Goal: Check status: Check status

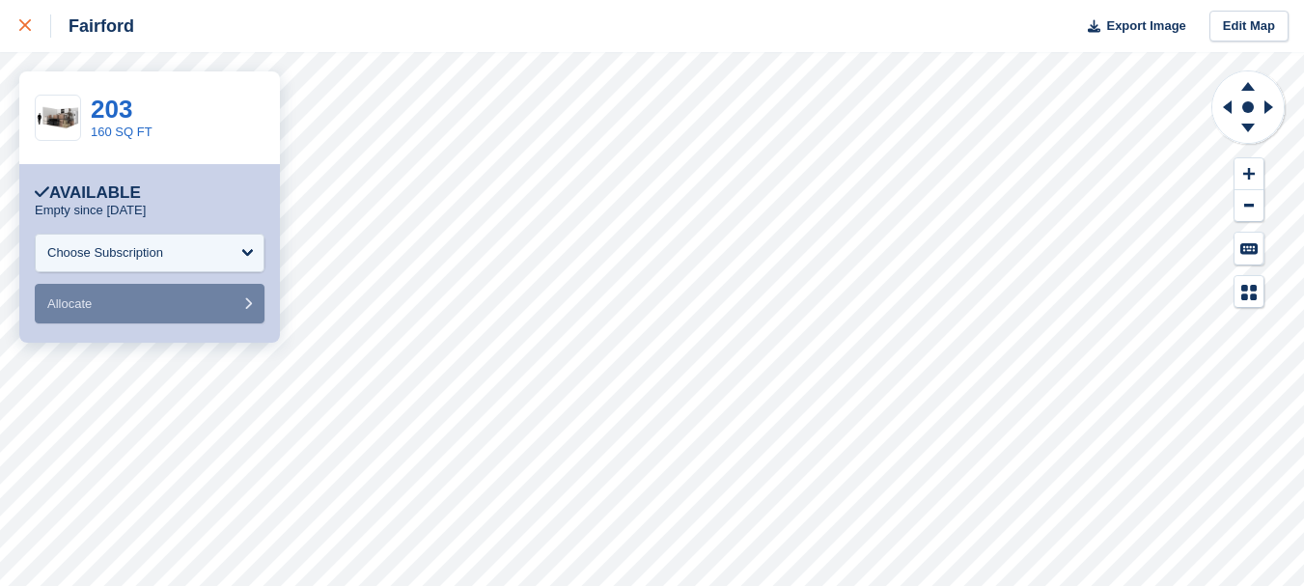
click at [30, 21] on icon at bounding box center [25, 25] width 12 height 12
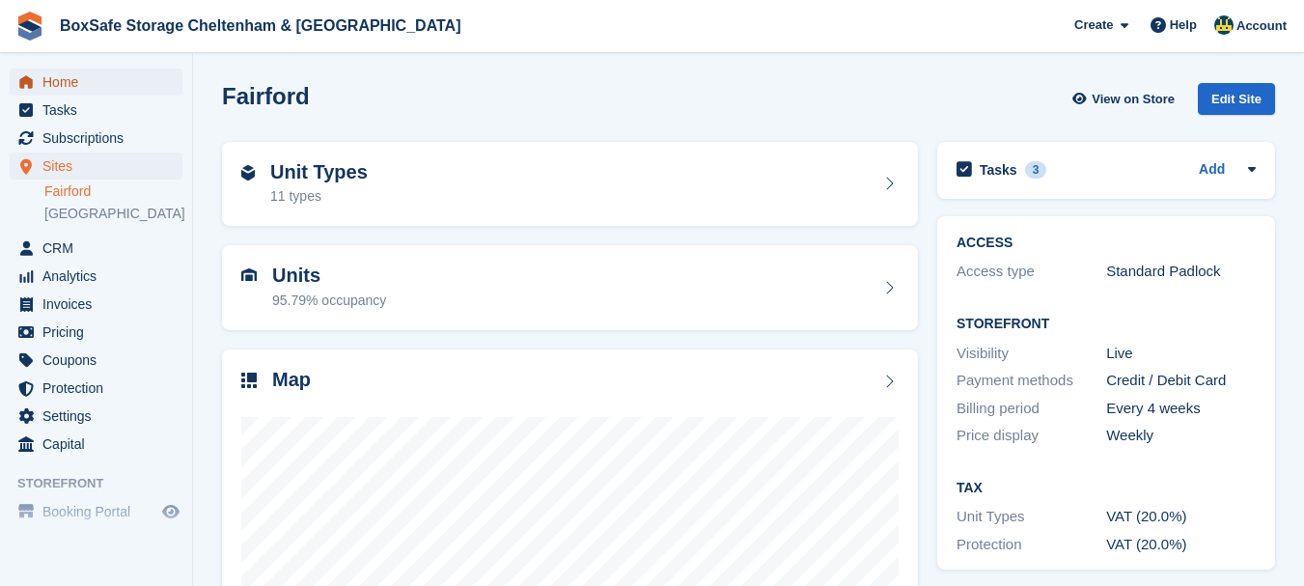
click at [54, 77] on span "Home" at bounding box center [100, 82] width 116 height 27
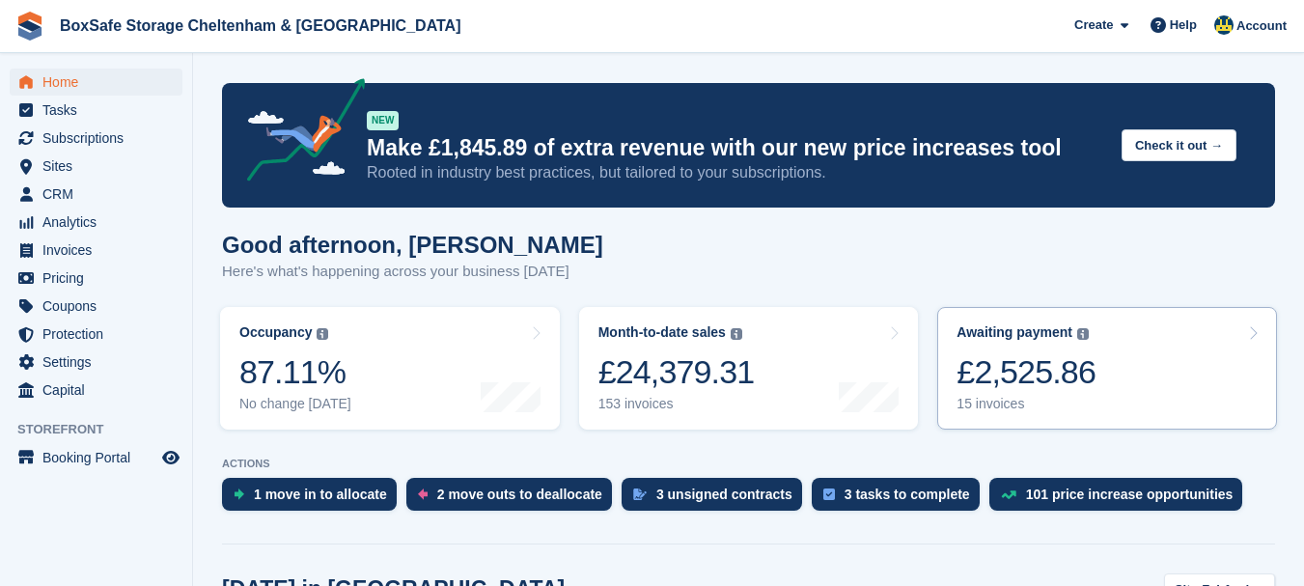
click at [1036, 352] on div "£2,525.86" at bounding box center [1026, 372] width 139 height 40
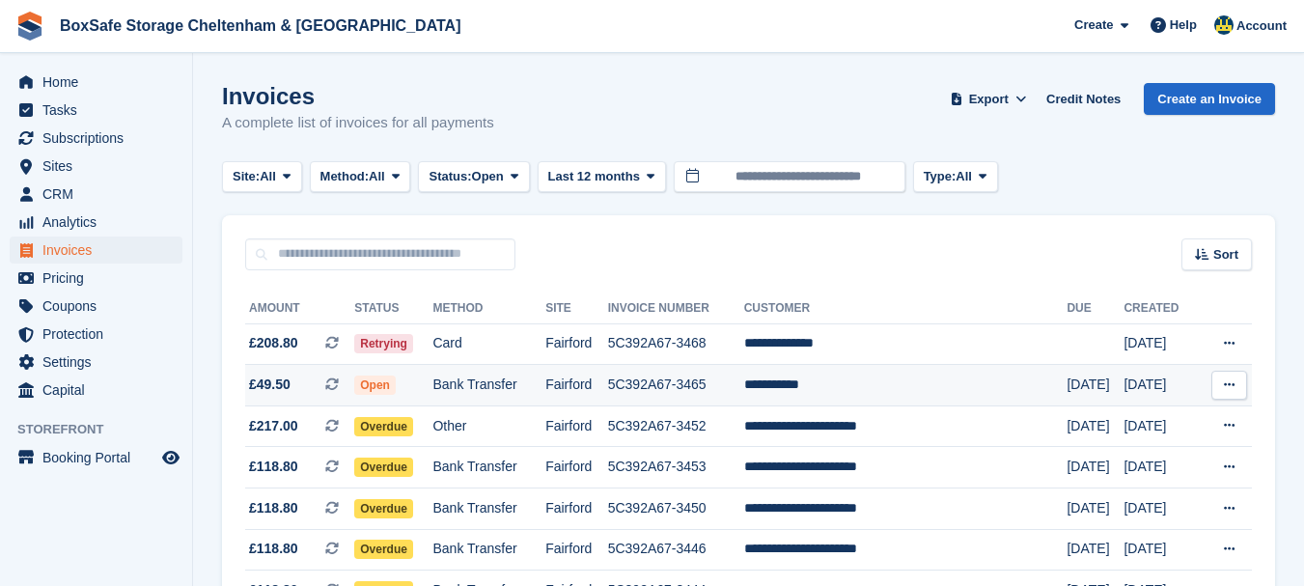
click at [840, 390] on td "**********" at bounding box center [905, 386] width 323 height 42
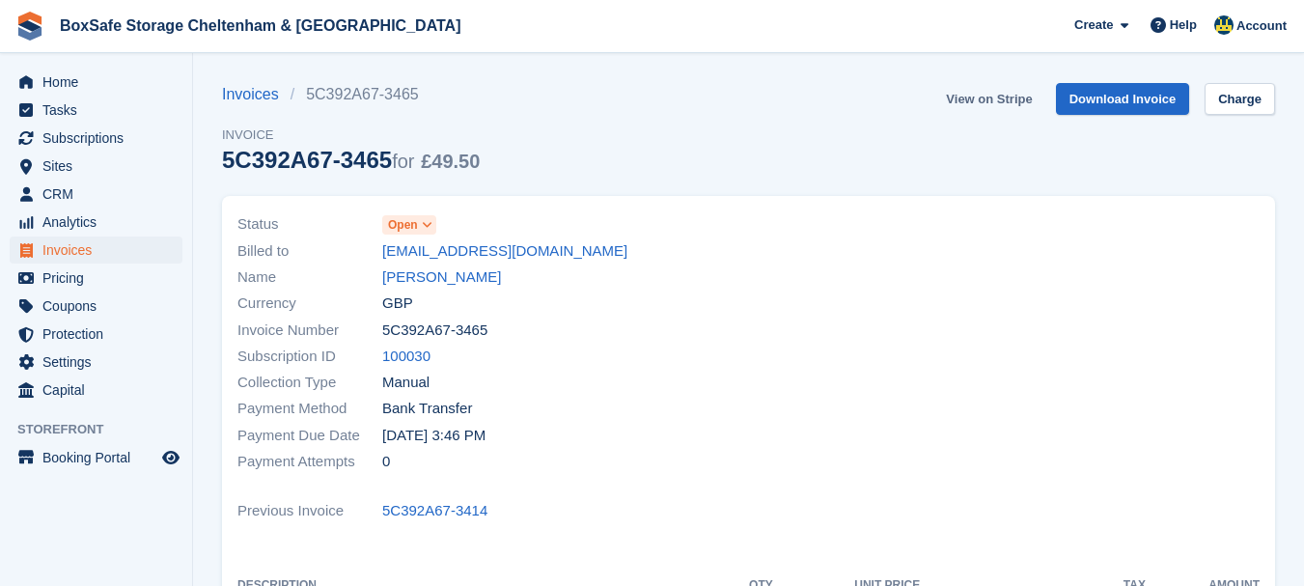
click at [1022, 86] on link "View on Stripe" at bounding box center [988, 99] width 101 height 32
click at [48, 91] on span "Home" at bounding box center [100, 82] width 116 height 27
